Goal: Use online tool/utility: Utilize a website feature to perform a specific function

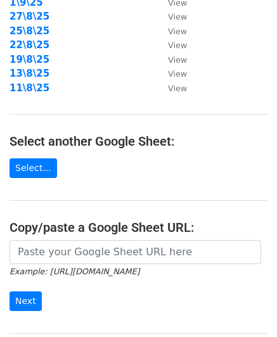
scroll to position [253, 0]
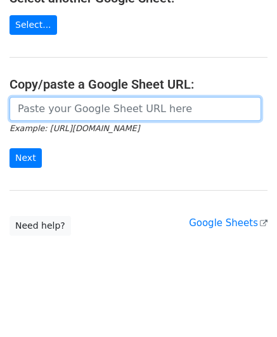
click at [91, 102] on input "url" at bounding box center [134, 109] width 251 height 24
paste input "[URL][DOMAIN_NAME]"
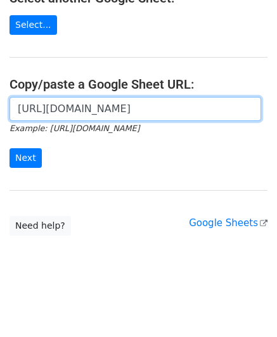
scroll to position [0, 285]
type input "[URL][DOMAIN_NAME]"
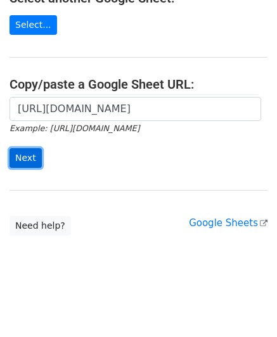
click at [23, 155] on input "Next" at bounding box center [25, 158] width 32 height 20
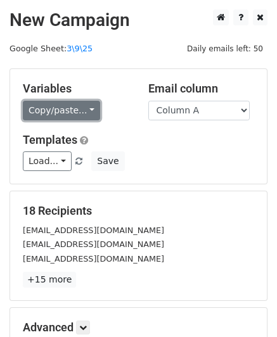
click at [62, 115] on link "Copy/paste..." at bounding box center [61, 111] width 77 height 20
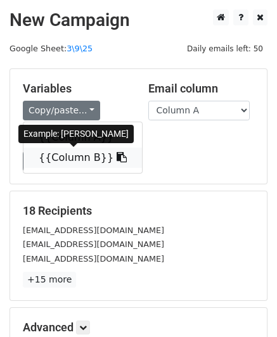
click at [73, 160] on link "{{Column B}}" at bounding box center [82, 157] width 118 height 20
